Goal: Navigation & Orientation: Go to known website

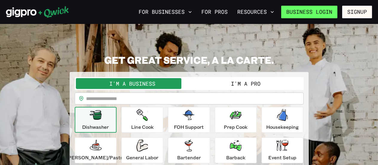
click at [330, 15] on link "Business Login" at bounding box center [309, 12] width 56 height 13
